Goal: Task Accomplishment & Management: Complete application form

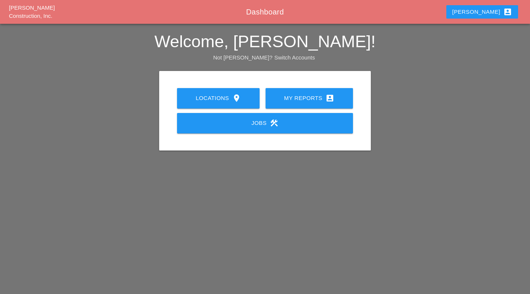
click at [333, 94] on icon "account_box" at bounding box center [329, 98] width 9 height 9
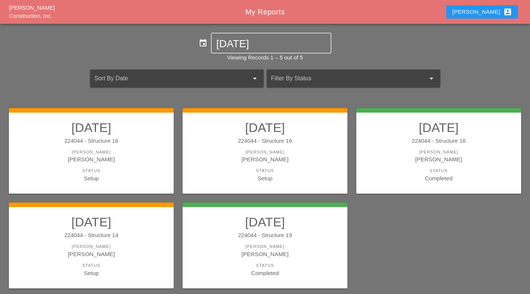
click at [316, 144] on div "224044 - Structure 16" at bounding box center [265, 141] width 150 height 9
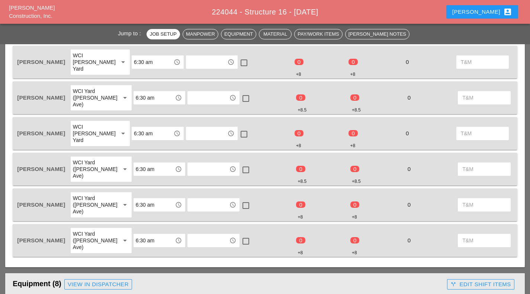
scroll to position [376, 0]
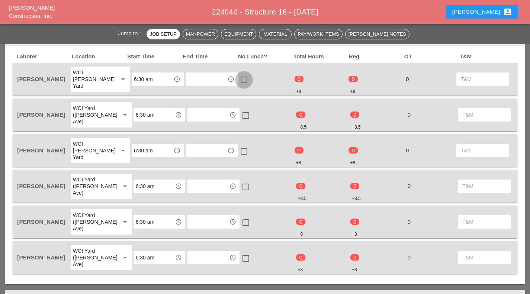
click at [238, 76] on div at bounding box center [244, 80] width 13 height 13
checkbox input "true"
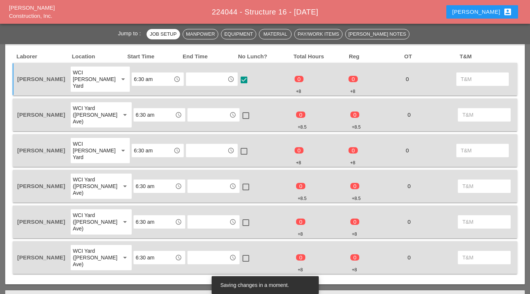
click at [239, 109] on div at bounding box center [245, 115] width 13 height 13
checkbox input "true"
click at [238, 145] on div at bounding box center [244, 151] width 13 height 13
checkbox input "true"
click at [239, 181] on div at bounding box center [245, 187] width 13 height 13
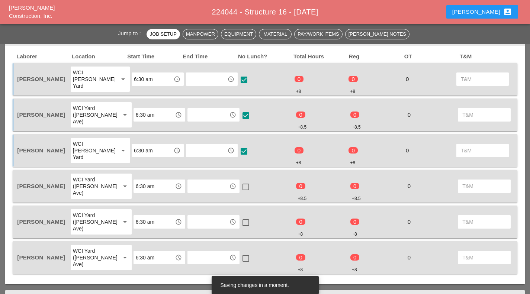
checkbox input "true"
click at [239, 216] on div at bounding box center [245, 222] width 13 height 13
checkbox input "true"
click at [239, 252] on div at bounding box center [245, 258] width 13 height 13
checkbox input "true"
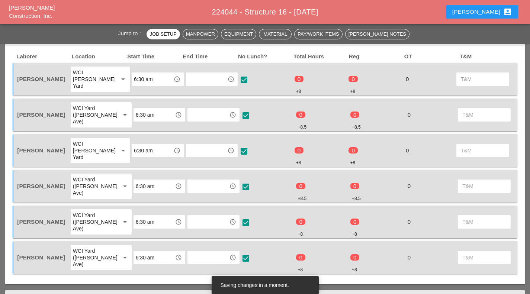
click at [188, 78] on input "text" at bounding box center [206, 79] width 37 height 12
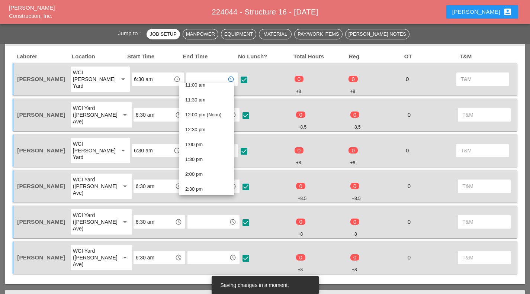
scroll to position [336, 0]
click at [196, 194] on div "2:30 pm" at bounding box center [206, 187] width 43 height 15
type input "2:30 pm"
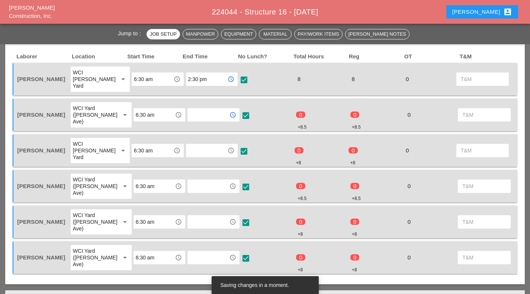
click at [198, 110] on input "text" at bounding box center [208, 115] width 37 height 12
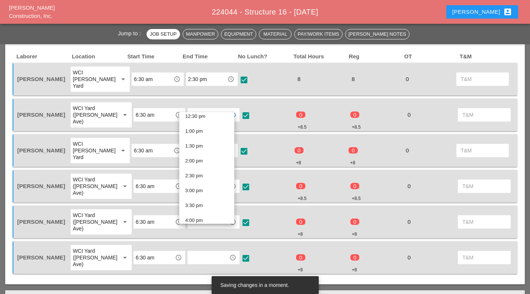
scroll to position [380, 0]
click at [199, 176] on div "2:30 pm" at bounding box center [206, 172] width 43 height 9
type input "2:30 pm"
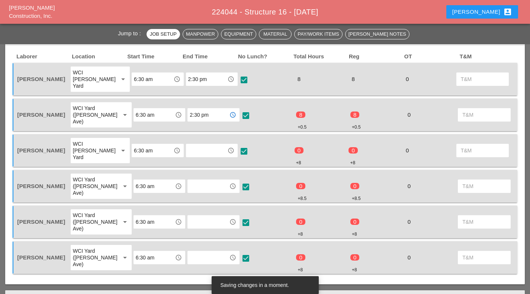
click at [191, 145] on input "text" at bounding box center [206, 151] width 37 height 12
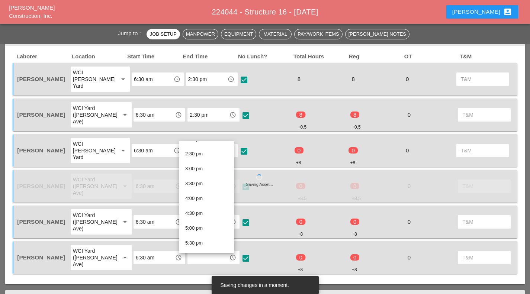
scroll to position [422, 0]
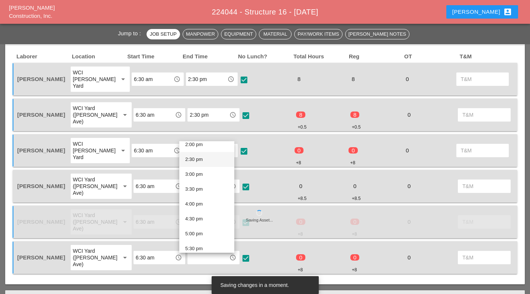
click at [202, 157] on div "2:30 pm" at bounding box center [206, 159] width 43 height 9
type input "2:30 pm"
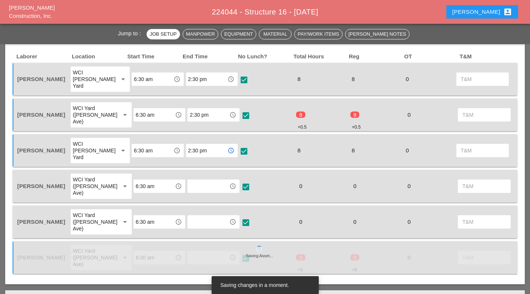
click at [201, 180] on input "text" at bounding box center [208, 186] width 37 height 12
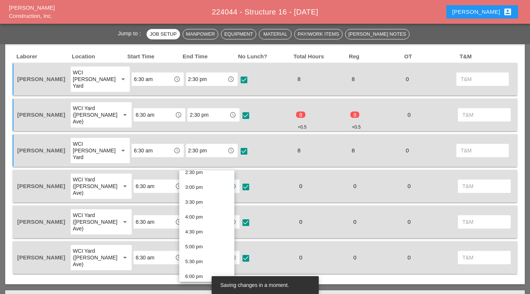
scroll to position [420, 0]
click at [206, 192] on div "2:30 pm" at bounding box center [206, 190] width 43 height 9
type input "2:30 pm"
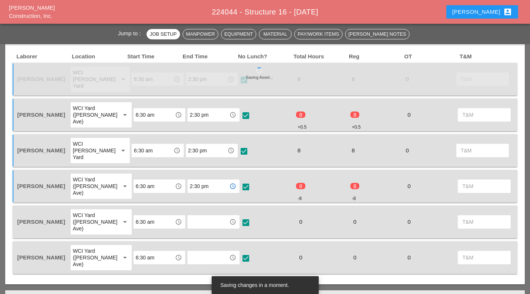
click at [198, 216] on input "text" at bounding box center [208, 222] width 37 height 12
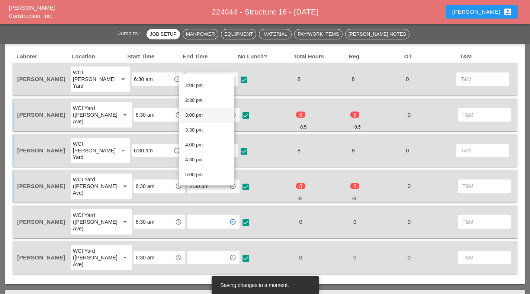
scroll to position [413, 0]
click at [197, 101] on div "2:30 pm" at bounding box center [206, 101] width 43 height 9
type input "2:30 pm"
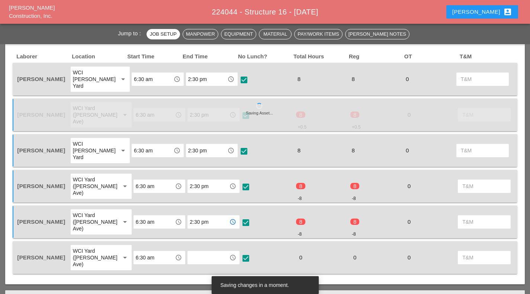
click at [190, 252] on input "text" at bounding box center [208, 258] width 37 height 12
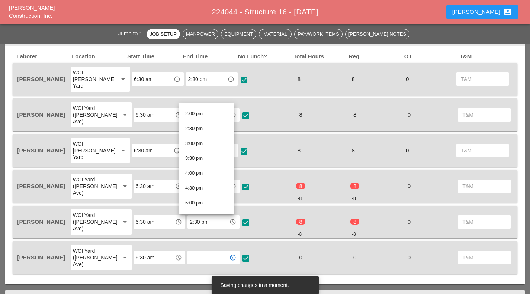
scroll to position [412, 0]
click at [205, 131] on div "2:30 pm" at bounding box center [206, 131] width 43 height 9
type input "2:30 pm"
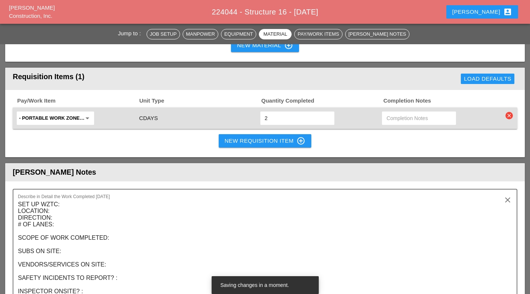
scroll to position [1146, 0]
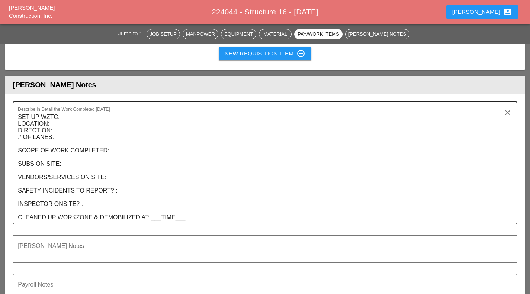
click at [63, 111] on textarea "SET UP WZTC: LOCATION: DIRECTION: # OF LANES: SCOPE OF WORK COMPLETED: SUBS ON …" at bounding box center [262, 167] width 488 height 113
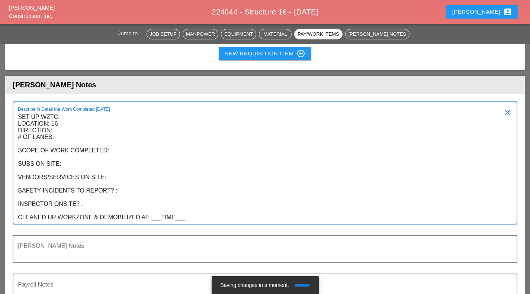
click at [61, 111] on textarea "SET UP WZTC: LOCATION: 16 DIRECTION: # OF LANES: SCOPE OF WORK COMPLETED: SUBS …" at bounding box center [262, 167] width 488 height 113
click at [89, 111] on textarea "SET UP WZTC: LOCATION: 16 DIRECTION: east bound main line # OF LANES: SCOPE OF …" at bounding box center [262, 167] width 488 height 113
click at [122, 112] on textarea "SET UP WZTC: LOCATION: 16 DIRECTION: east bound main line # OF LANES: 1 right l…" at bounding box center [262, 167] width 488 height 113
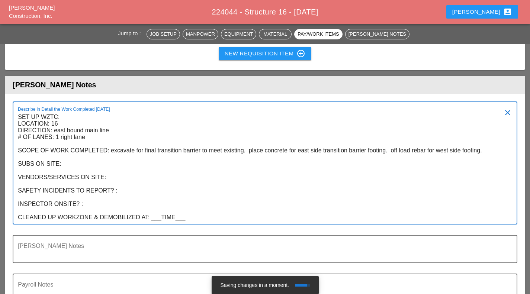
click at [100, 125] on textarea "SET UP WZTC: LOCATION: 16 DIRECTION: east bound main line # OF LANES: 1 right l…" at bounding box center [262, 167] width 488 height 113
click at [121, 138] on textarea "SET UP WZTC: LOCATION: 16 DIRECTION: east bound main line # OF LANES: 1 right l…" at bounding box center [262, 167] width 488 height 113
click at [135, 151] on textarea "SET UP WZTC: LOCATION: 16 DIRECTION: east bound main line # OF LANES: 1 right l…" at bounding box center [262, 167] width 488 height 113
click at [105, 166] on textarea "SET UP WZTC: LOCATION: 16 DIRECTION: east bound main line # OF LANES: 1 right l…" at bounding box center [262, 167] width 488 height 113
drag, startPoint x: 154, startPoint y: 178, endPoint x: 202, endPoint y: 187, distance: 48.9
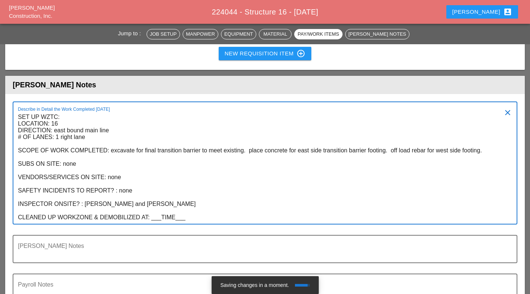
click at [202, 187] on div "Describe in Detail the Work Completed Today SET UP WZTC: LOCATION: 16 DIRECTION…" at bounding box center [265, 168] width 505 height 133
click at [255, 161] on textarea "SET UP WZTC: LOCATION: 16 DIRECTION: east bound main line # OF LANES: 1 right l…" at bounding box center [262, 167] width 488 height 113
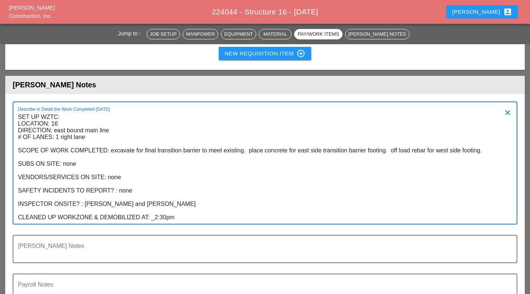
click at [243, 112] on textarea "SET UP WZTC: LOCATION: 16 DIRECTION: east bound main line # OF LANES: 1 right l…" at bounding box center [262, 167] width 488 height 113
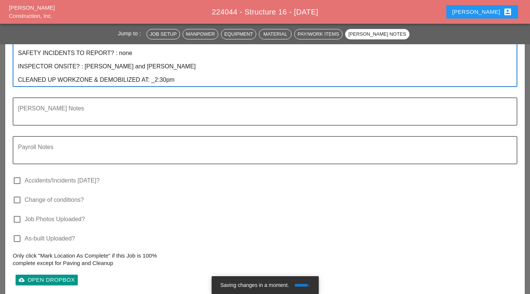
scroll to position [1292, 0]
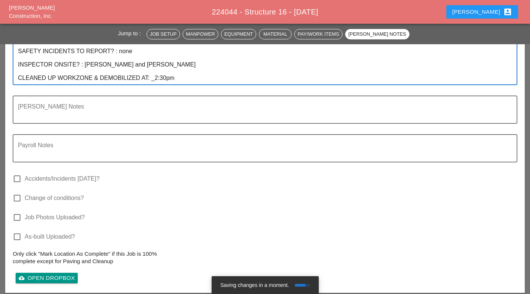
type textarea "SET UP WZTC: LOCATION: 16 DIRECTION: east bound main line # OF LANES: 1 right l…"
click at [58, 214] on label "Job Photos Uploaded?" at bounding box center [55, 217] width 60 height 7
checkbox input "true"
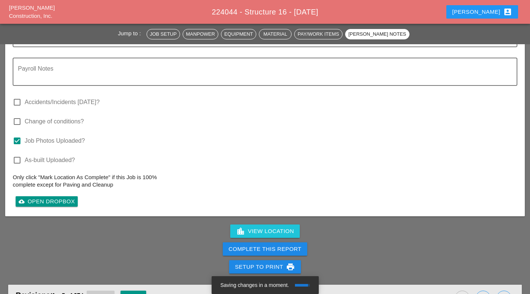
scroll to position [1369, 0]
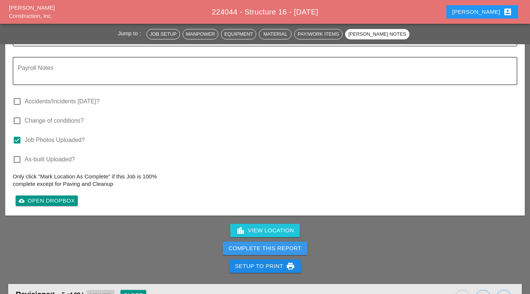
click at [295, 244] on div "Complete This Report" at bounding box center [265, 248] width 73 height 9
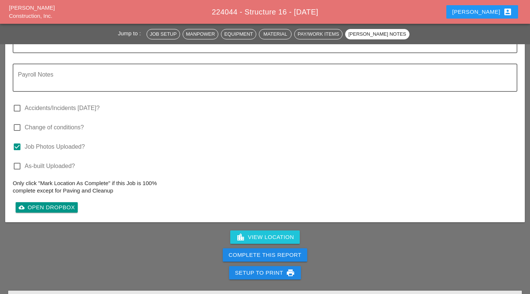
scroll to position [1363, 0]
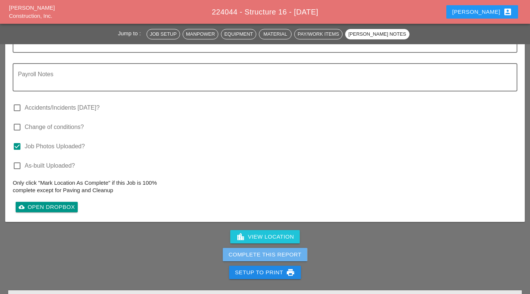
click at [299, 251] on div "Complete This Report" at bounding box center [265, 255] width 73 height 9
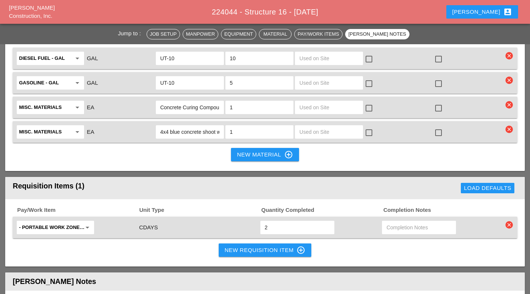
scroll to position [948, 0]
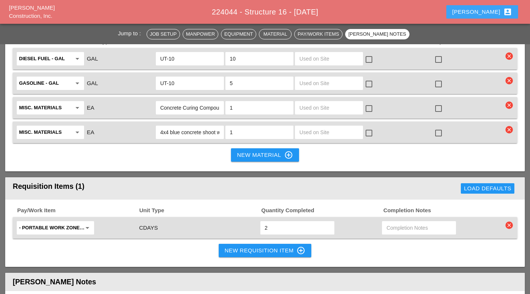
click at [506, 16] on button "[PERSON_NAME] account_box" at bounding box center [482, 11] width 72 height 13
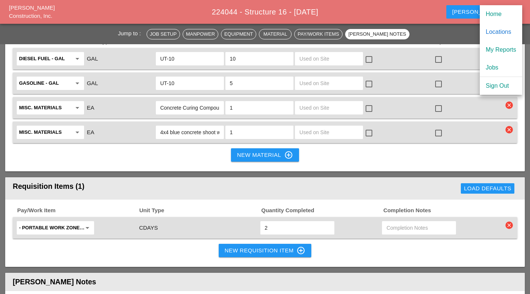
click at [501, 44] on link "My Reports" at bounding box center [501, 50] width 42 height 18
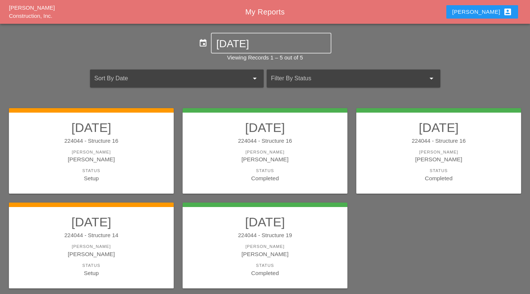
click at [136, 247] on div "[PERSON_NAME]" at bounding box center [91, 247] width 150 height 6
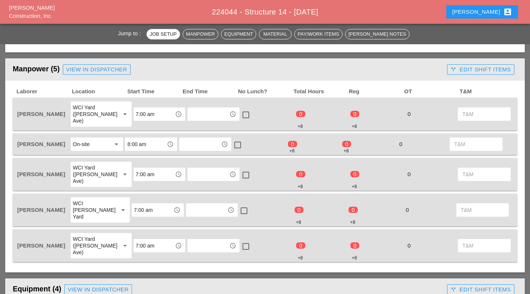
scroll to position [387, 0]
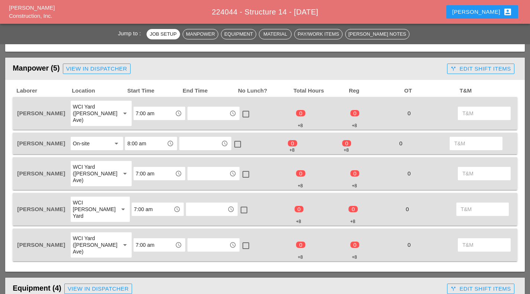
click at [239, 112] on div at bounding box center [245, 114] width 13 height 13
checkbox input "true"
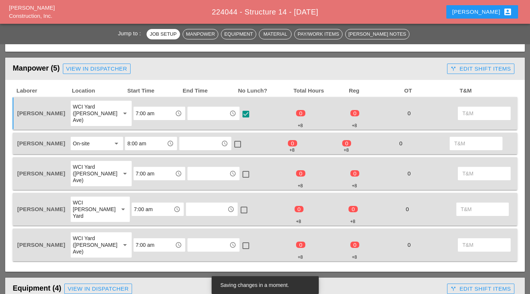
click at [235, 138] on div at bounding box center [237, 144] width 13 height 13
checkbox input "true"
click at [237, 157] on div "[PERSON_NAME] WCI Yard ([PERSON_NAME] Ave) arrow_drop_down 7:00 am access_time …" at bounding box center [265, 173] width 505 height 33
click at [239, 168] on div at bounding box center [245, 174] width 13 height 13
checkbox input "true"
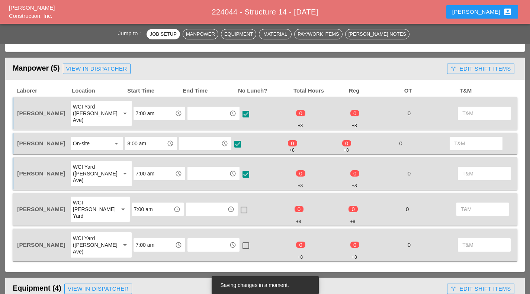
click at [238, 204] on div at bounding box center [244, 210] width 13 height 13
checkbox input "true"
click at [239, 239] on div at bounding box center [245, 245] width 13 height 13
checkbox input "true"
click at [146, 108] on input "7:00 am" at bounding box center [154, 113] width 37 height 12
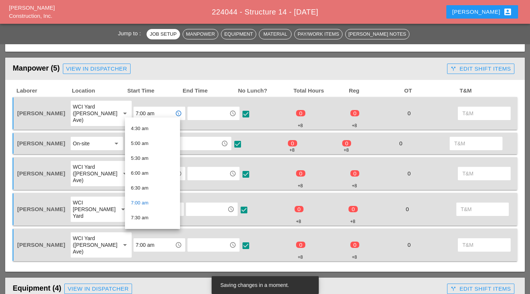
scroll to position [132, 0]
click at [156, 186] on div "6:30 am" at bounding box center [152, 187] width 43 height 9
type input "6:30 am"
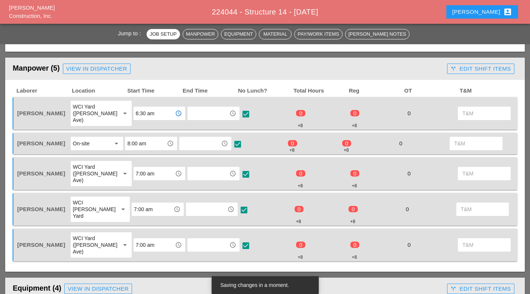
click at [139, 138] on input "8:00 am" at bounding box center [145, 144] width 37 height 12
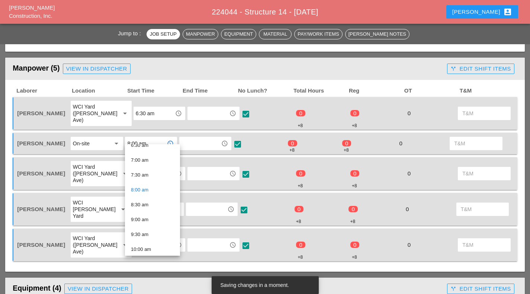
scroll to position [186, 0]
click at [154, 164] on div "6:30 am" at bounding box center [152, 161] width 43 height 9
type input "6:30 am"
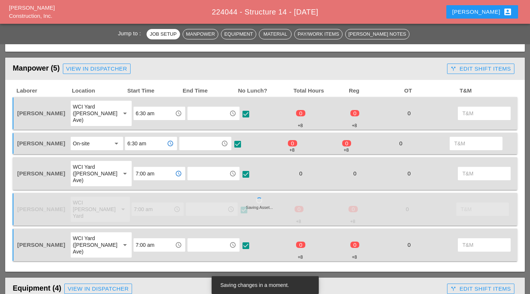
click at [141, 169] on input "7:00 am" at bounding box center [154, 174] width 37 height 12
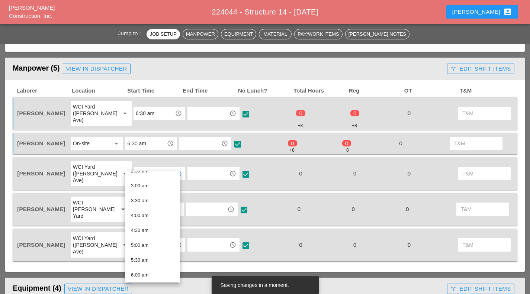
scroll to position [114, 0]
click at [156, 260] on div "6:30 am" at bounding box center [152, 259] width 43 height 9
type input "6:30 am"
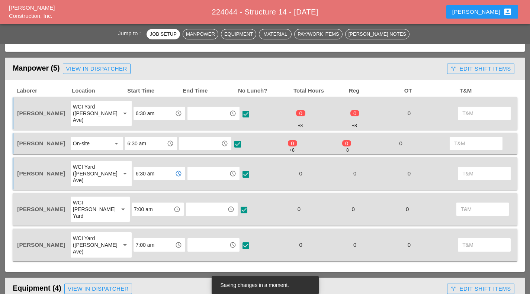
click at [145, 203] on input "7:00 am" at bounding box center [152, 209] width 37 height 12
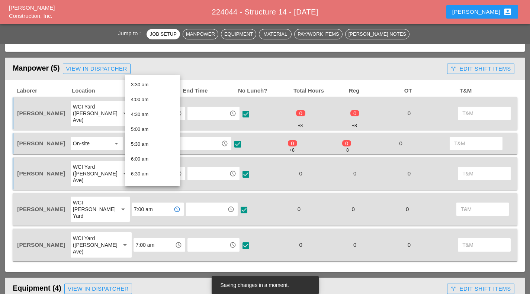
scroll to position [104, 0]
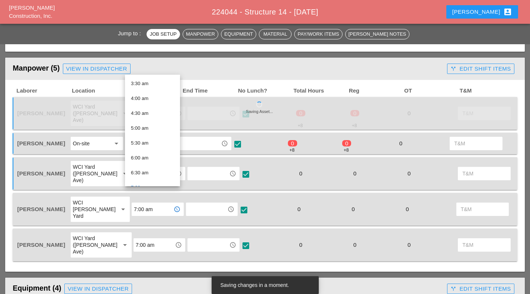
click at [154, 175] on div "6:30 am" at bounding box center [152, 172] width 43 height 9
type input "6:30 am"
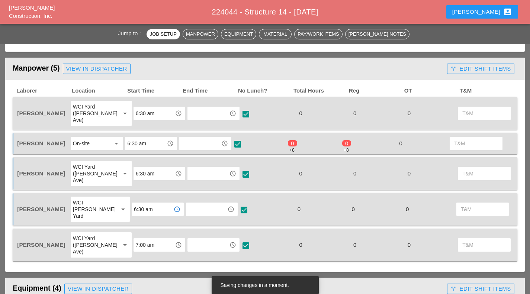
click at [150, 238] on div "7:00 am access_time" at bounding box center [159, 244] width 52 height 13
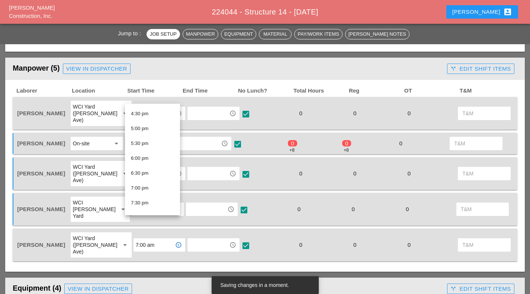
scroll to position [490, 0]
click at [150, 175] on div "6:30 pm" at bounding box center [152, 172] width 43 height 9
type input "6:30 pm"
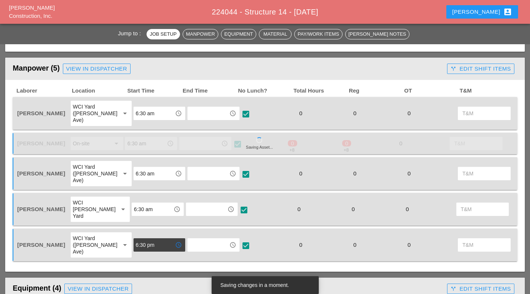
click at [197, 112] on input "text" at bounding box center [208, 113] width 37 height 12
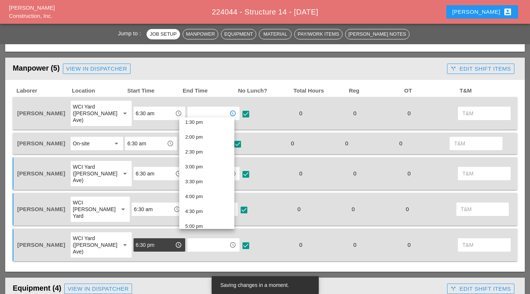
scroll to position [408, 0]
click at [208, 154] on div "2:30 pm" at bounding box center [206, 149] width 43 height 9
type input "2:30 pm"
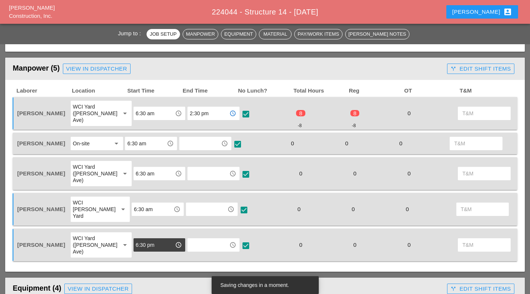
click at [194, 138] on input "text" at bounding box center [199, 144] width 37 height 12
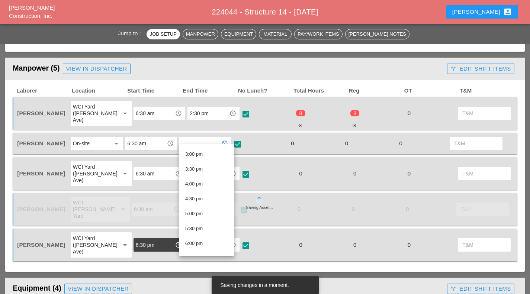
scroll to position [440, 0]
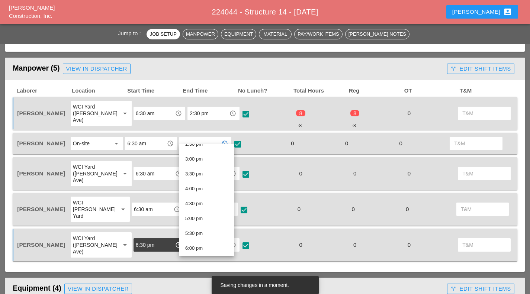
click at [210, 146] on div "2:30 pm" at bounding box center [206, 144] width 43 height 9
type input "2:30 pm"
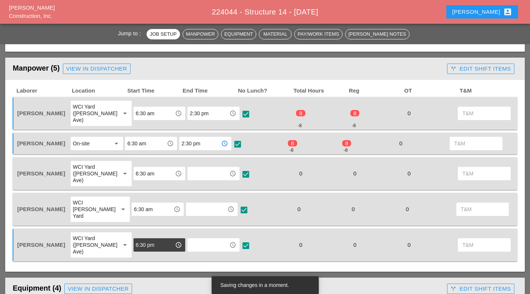
click at [196, 168] on input "text" at bounding box center [208, 174] width 37 height 12
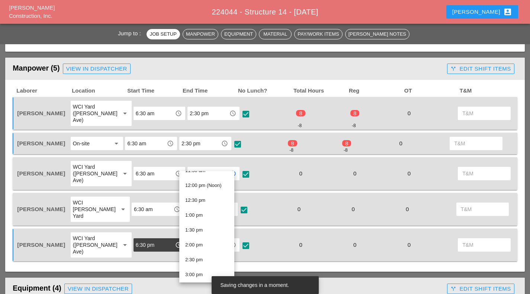
scroll to position [352, 0]
click at [193, 263] on div "2:30 pm" at bounding box center [206, 259] width 43 height 9
type input "2:30 pm"
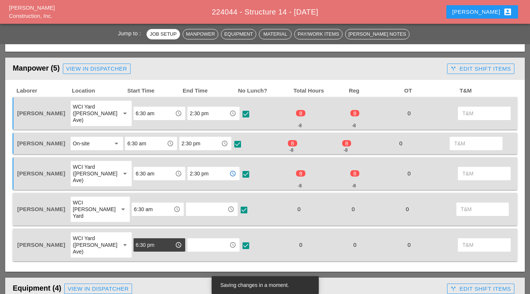
click at [201, 203] on input "text" at bounding box center [206, 209] width 37 height 12
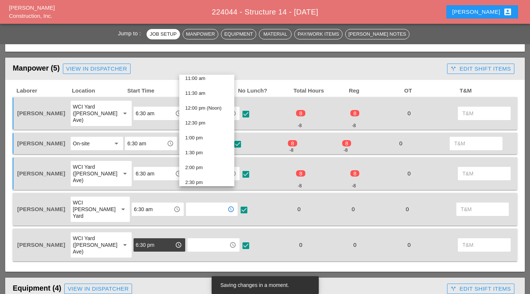
scroll to position [333, 0]
click at [204, 179] on div "2:30 pm" at bounding box center [206, 182] width 43 height 9
type input "2:30 pm"
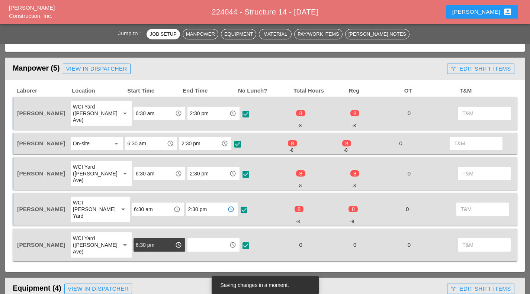
click at [201, 239] on input "text" at bounding box center [208, 245] width 37 height 12
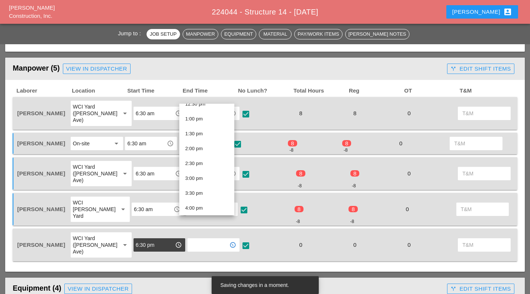
scroll to position [378, 0]
click at [209, 165] on div "2:30 pm" at bounding box center [206, 166] width 43 height 9
type input "2:30 pm"
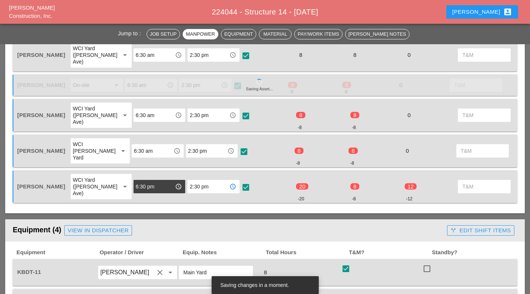
scroll to position [446, 0]
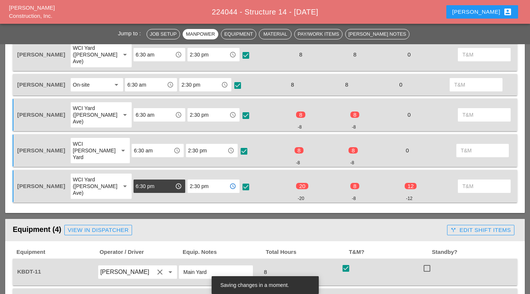
click at [146, 180] on input "6:30 pm" at bounding box center [154, 186] width 37 height 12
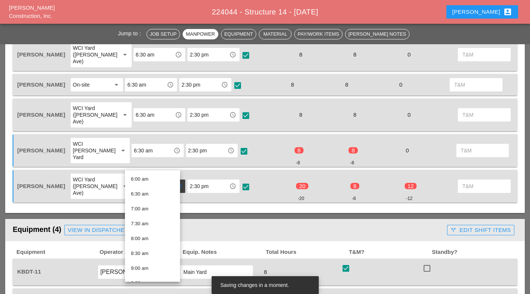
scroll to position [178, 0]
click at [154, 197] on div "6:30 am" at bounding box center [152, 194] width 43 height 9
type input "6:30 am"
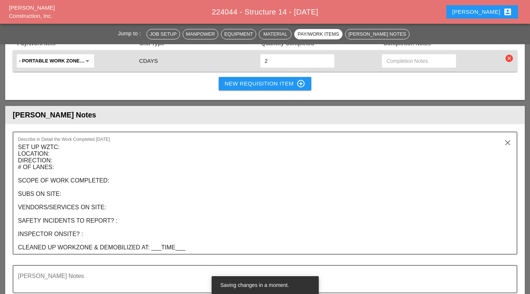
scroll to position [972, 0]
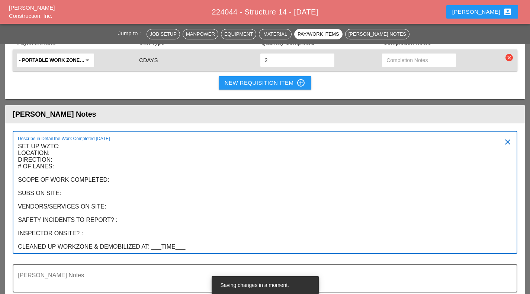
click at [57, 141] on textarea "SET UP WZTC: LOCATION: DIRECTION: # OF LANES: SCOPE OF WORK COMPLETED: SUBS ON …" at bounding box center [262, 197] width 488 height 113
click at [59, 141] on textarea "SET UP WZTC: LOCATION: 14 DIRECTION: # OF LANES: SCOPE OF WORK COMPLETED: SUBS …" at bounding box center [262, 197] width 488 height 113
click at [77, 141] on textarea "SET UP WZTC: LOCATION: 14 DIRECTION: [GEOGRAPHIC_DATA] Median # OF LANES: SCOPE…" at bounding box center [262, 197] width 488 height 113
click at [78, 141] on textarea "SET UP WZTC: LOCATION: 14 DIRECTION: [GEOGRAPHIC_DATA] Median # OF LANES: SCOPE…" at bounding box center [262, 197] width 488 height 113
click at [147, 158] on textarea "SET UP WZTC: LOCATION: 14 DIRECTION: [GEOGRAPHIC_DATA] Median # OF LANES: 1 nor…" at bounding box center [262, 197] width 488 height 113
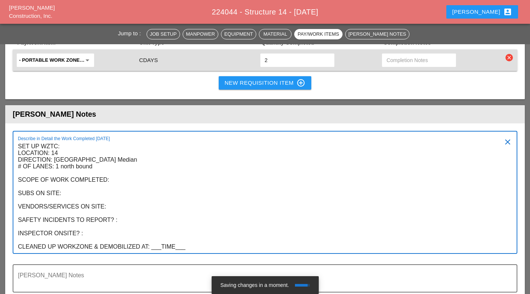
click at [153, 153] on textarea "SET UP WZTC: LOCATION: 14 DIRECTION: [GEOGRAPHIC_DATA] Median # OF LANES: 1 nor…" at bounding box center [262, 197] width 488 height 113
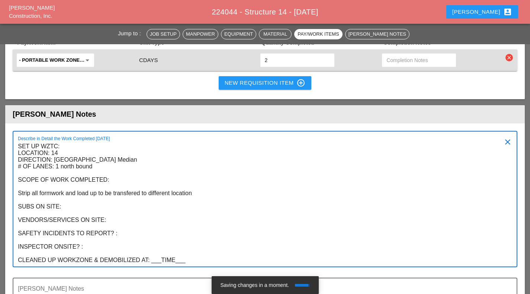
click at [132, 166] on textarea "SET UP WZTC: LOCATION: 14 DIRECTION: [GEOGRAPHIC_DATA] Median # OF LANES: 1 nor…" at bounding box center [262, 204] width 488 height 126
click at [207, 168] on textarea "SET UP WZTC: LOCATION: 14 DIRECTION: [GEOGRAPHIC_DATA] Median # OF LANES: 1 nor…" at bounding box center [262, 204] width 488 height 126
click at [319, 167] on textarea "SET UP WZTC: LOCATION: 14 DIRECTION: [GEOGRAPHIC_DATA] Median # OF LANES: 1 nor…" at bounding box center [262, 204] width 488 height 126
click at [389, 167] on textarea "SET UP WZTC: LOCATION: 14 DIRECTION: [GEOGRAPHIC_DATA] Median # OF LANES: 1 nor…" at bounding box center [262, 204] width 488 height 126
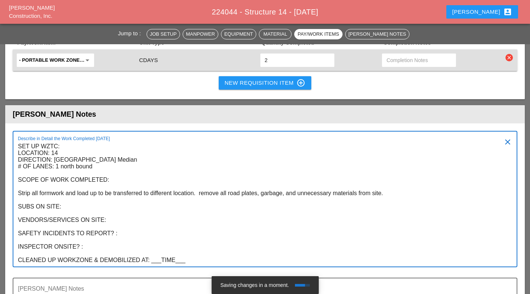
click at [136, 184] on textarea "SET UP WZTC: LOCATION: 14 DIRECTION: [GEOGRAPHIC_DATA] Median # OF LANES: 1 nor…" at bounding box center [262, 204] width 488 height 126
click at [139, 181] on textarea "SET UP WZTC: LOCATION: 14 DIRECTION: [GEOGRAPHIC_DATA] Median # OF LANES: 1 nor…" at bounding box center [262, 204] width 488 height 126
click at [128, 194] on textarea "SET UP WZTC: LOCATION: 14 DIRECTION: [GEOGRAPHIC_DATA] Median # OF LANES: 1 nor…" at bounding box center [262, 204] width 488 height 126
click at [135, 209] on textarea "SET UP WZTC: LOCATION: 14 DIRECTION: [GEOGRAPHIC_DATA] Median # OF LANES: 1 nor…" at bounding box center [262, 204] width 488 height 126
click at [91, 219] on textarea "SET UP WZTC: LOCATION: 14 DIRECTION: [GEOGRAPHIC_DATA] Median # OF LANES: 1 nor…" at bounding box center [262, 204] width 488 height 126
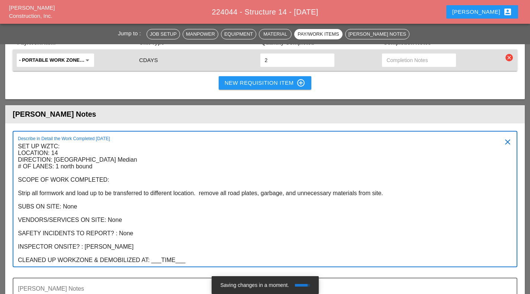
drag, startPoint x: 159, startPoint y: 232, endPoint x: 199, endPoint y: 235, distance: 40.6
click at [199, 235] on textarea "SET UP WZTC: LOCATION: 14 DIRECTION: [GEOGRAPHIC_DATA] Median # OF LANES: 1 nor…" at bounding box center [262, 204] width 488 height 126
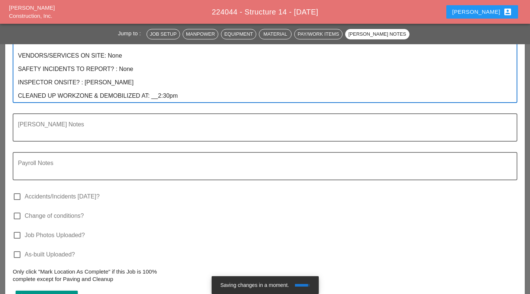
scroll to position [1136, 0]
type textarea "SET UP WZTC: LOCATION: 14 DIRECTION: [GEOGRAPHIC_DATA] Median # OF LANES: 1 nor…"
click at [53, 231] on label "Job Photos Uploaded?" at bounding box center [55, 234] width 60 height 7
checkbox input "true"
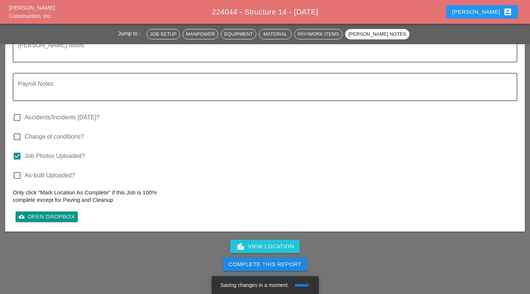
scroll to position [1228, 0]
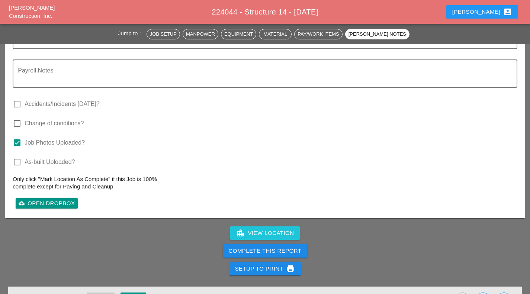
click at [300, 247] on div "Complete This Report" at bounding box center [265, 251] width 73 height 9
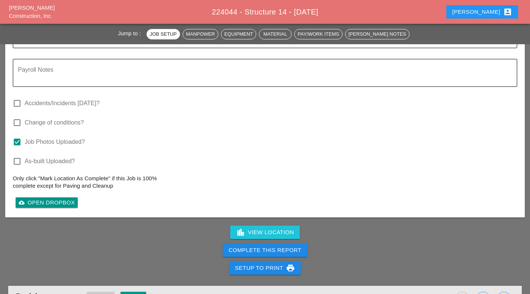
scroll to position [1382, 0]
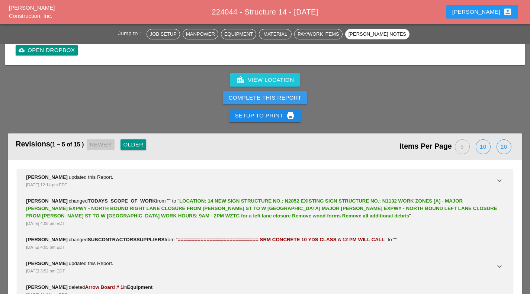
click at [298, 94] on div "Complete This Report" at bounding box center [265, 98] width 73 height 9
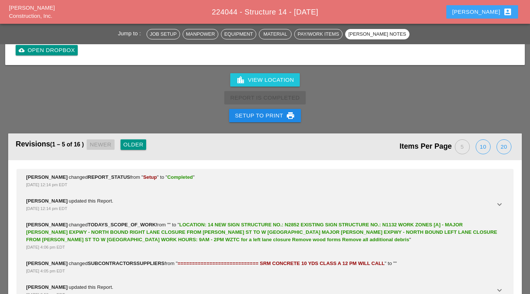
click at [505, 13] on icon "account_box" at bounding box center [507, 11] width 9 height 9
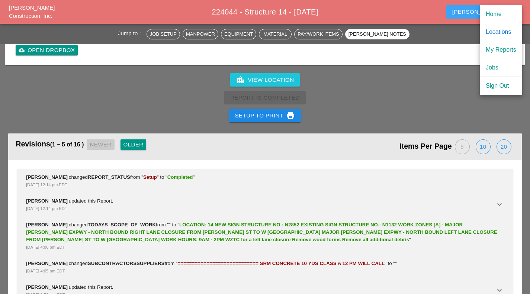
click at [502, 16] on div "Home" at bounding box center [501, 14] width 30 height 9
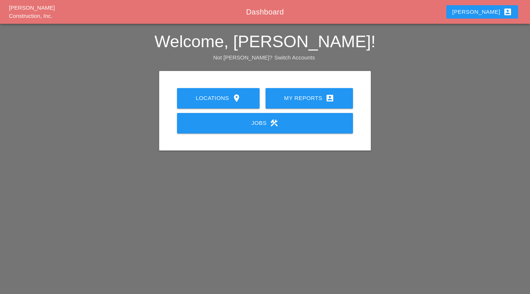
click at [334, 115] on link "Jobs construction" at bounding box center [265, 123] width 176 height 20
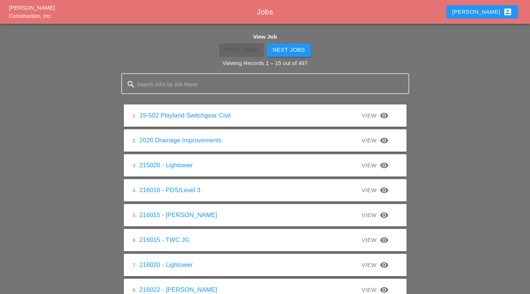
click at [502, 13] on div "[PERSON_NAME] account_box" at bounding box center [482, 11] width 60 height 9
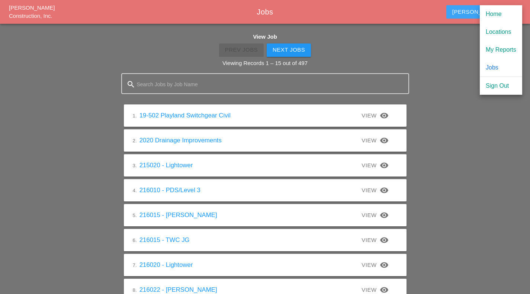
click at [503, 33] on div "Locations" at bounding box center [501, 32] width 30 height 9
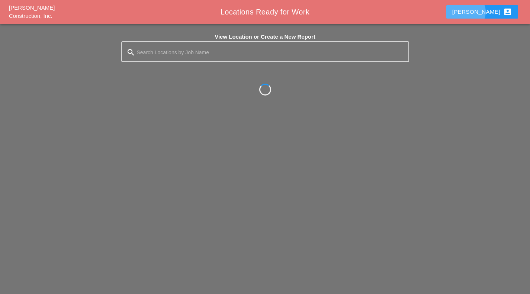
click at [506, 16] on icon "account_box" at bounding box center [507, 11] width 9 height 9
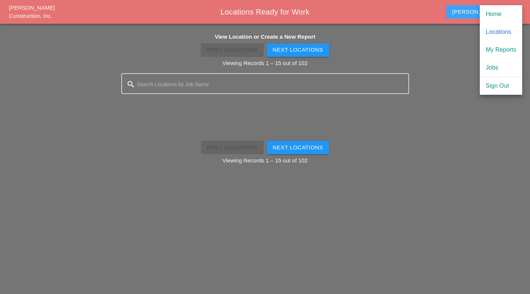
click at [505, 52] on div "My Reports" at bounding box center [501, 49] width 30 height 9
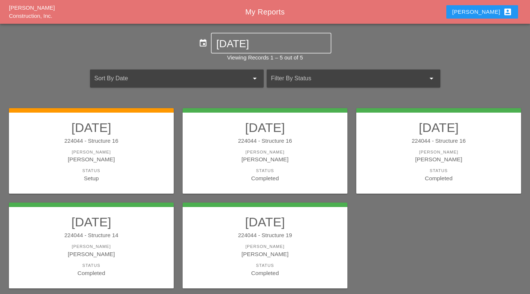
scroll to position [26, 0]
